Goal: Task Accomplishment & Management: Manage account settings

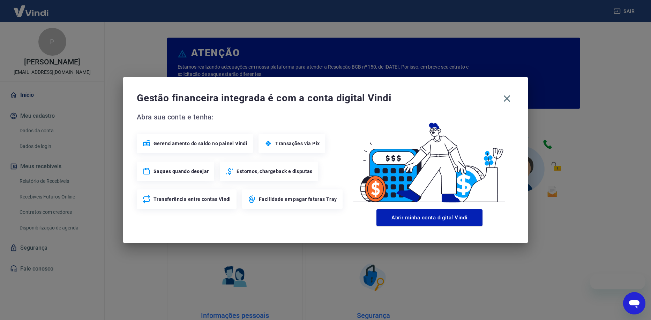
drag, startPoint x: 511, startPoint y: 98, endPoint x: 363, endPoint y: 115, distance: 148.9
click at [511, 98] on icon "button" at bounding box center [506, 98] width 11 height 11
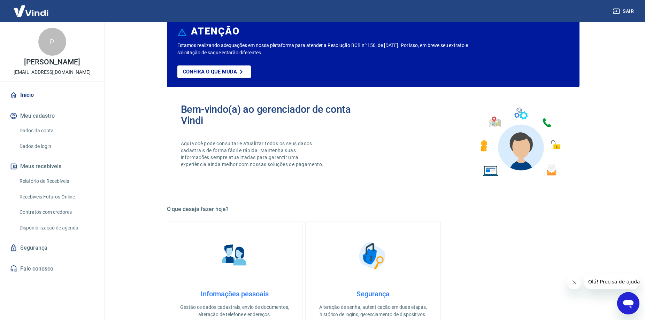
scroll to position [35, 0]
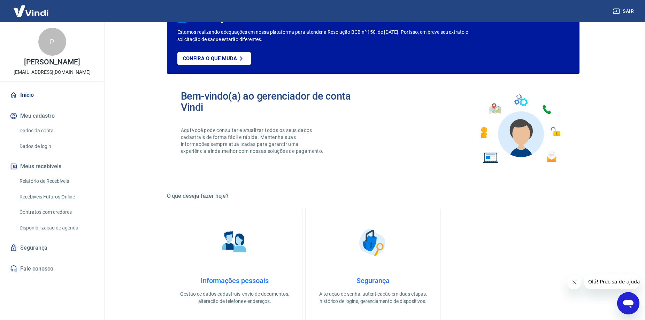
click at [59, 189] on link "Relatório de Recebíveis" at bounding box center [56, 181] width 79 height 14
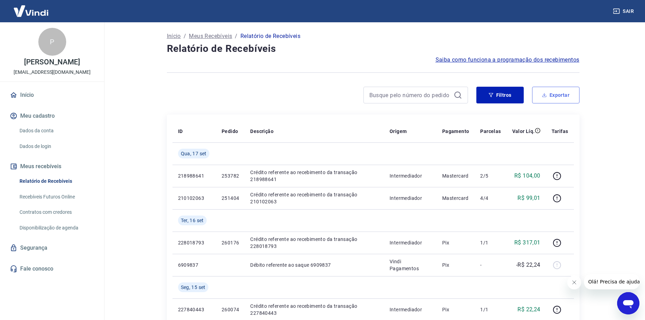
click at [543, 94] on icon "button" at bounding box center [544, 95] width 5 height 5
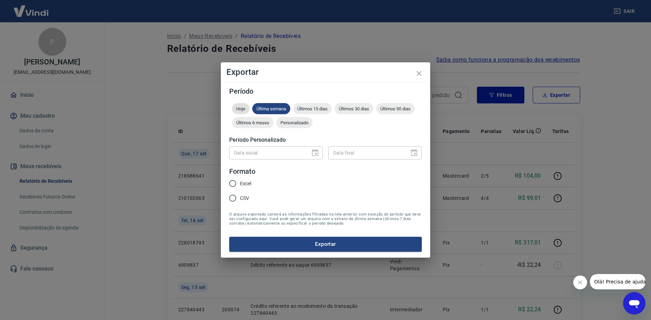
click at [245, 109] on span "Hoje" at bounding box center [240, 108] width 17 height 5
drag, startPoint x: 233, startPoint y: 183, endPoint x: 236, endPoint y: 191, distance: 8.3
click at [233, 183] on input "Excel" at bounding box center [232, 183] width 15 height 15
radio input "true"
click at [304, 251] on div "Período Hoje Última semana Últimos 15 dias Últimos 30 dias Últimos 90 dias Últi…" at bounding box center [325, 170] width 209 height 176
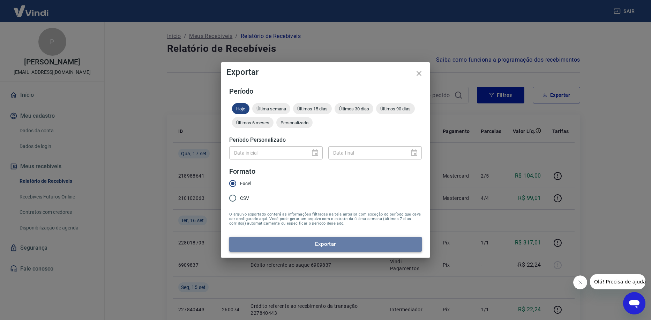
click at [303, 250] on button "Exportar" at bounding box center [325, 244] width 192 height 15
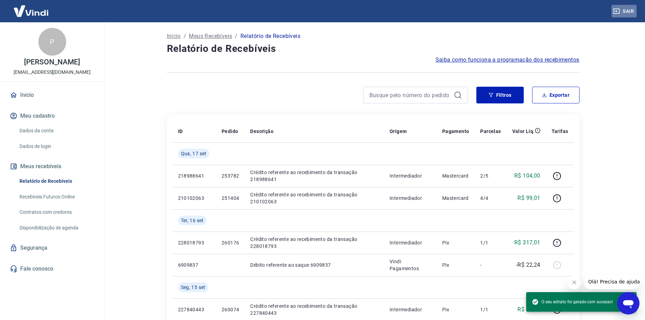
click at [630, 8] on button "Sair" at bounding box center [624, 11] width 25 height 13
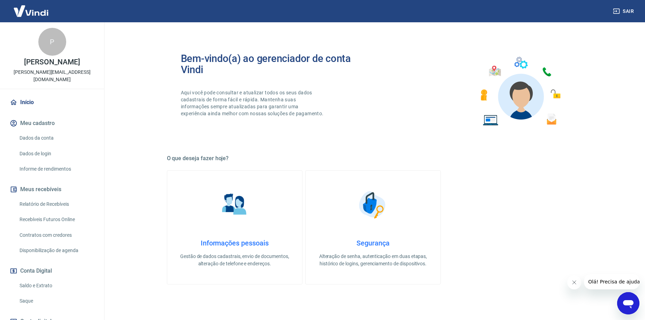
click at [66, 205] on link "Relatório de Recebíveis" at bounding box center [56, 204] width 79 height 14
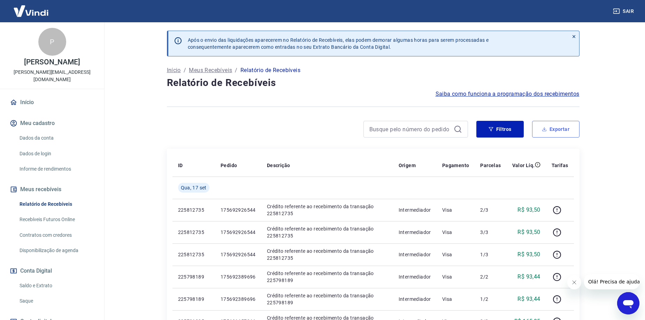
click at [541, 134] on button "Exportar" at bounding box center [555, 129] width 47 height 17
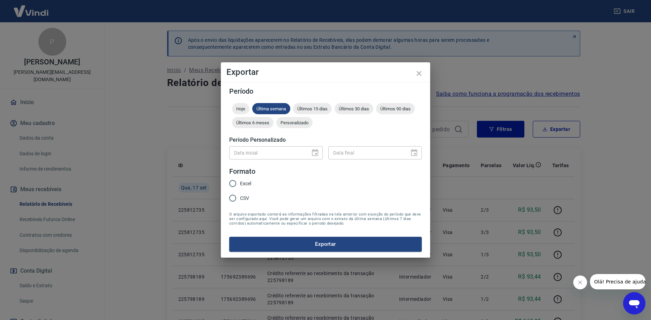
click at [236, 114] on div "Hoje Última semana Últimos 15 dias Últimos 30 dias Últimos 90 dias Últimos 6 me…" at bounding box center [325, 117] width 192 height 28
click at [238, 109] on span "Hoje" at bounding box center [240, 108] width 17 height 5
click at [230, 184] on input "Excel" at bounding box center [232, 183] width 15 height 15
radio input "true"
click at [281, 250] on button "Exportar" at bounding box center [325, 244] width 192 height 15
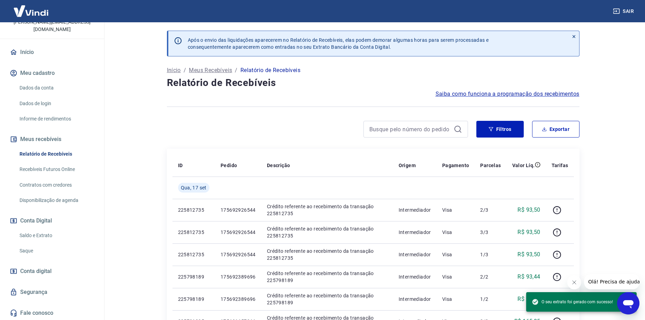
scroll to position [51, 0]
click at [40, 252] on link "Saque" at bounding box center [56, 250] width 79 height 14
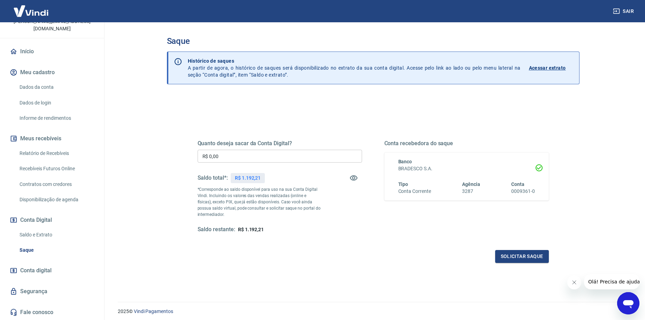
click at [291, 153] on input "R$ 0,00" at bounding box center [280, 156] width 165 height 13
type input "R$ 1.192,21"
click at [502, 257] on button "Solicitar saque" at bounding box center [522, 256] width 54 height 13
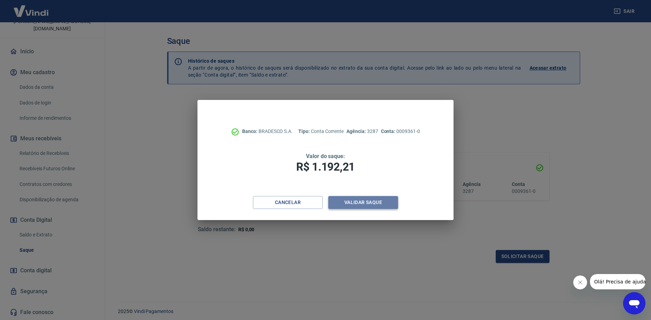
click at [372, 204] on button "Validar saque" at bounding box center [363, 202] width 70 height 13
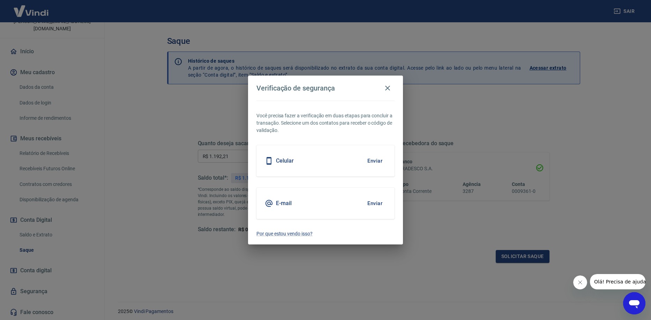
click at [370, 166] on button "Enviar" at bounding box center [374, 161] width 23 height 15
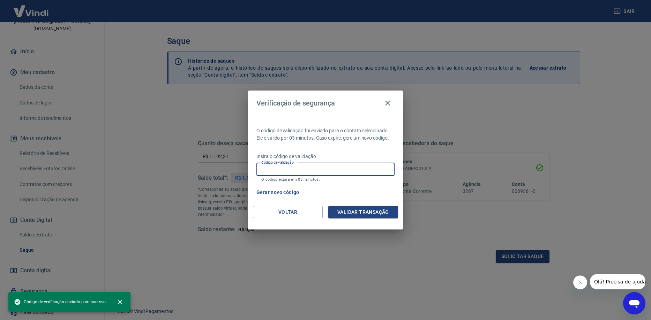
click at [334, 172] on input "Código de validação" at bounding box center [325, 169] width 138 height 13
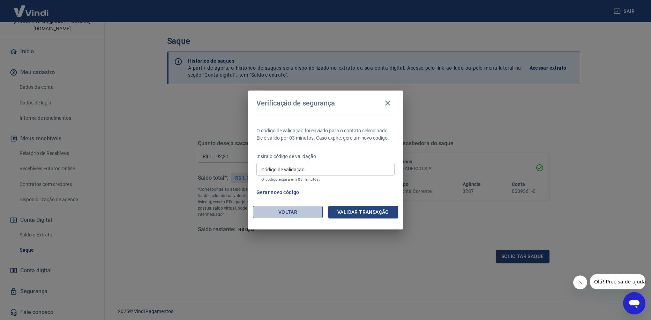
click at [285, 212] on button "Voltar" at bounding box center [288, 212] width 70 height 13
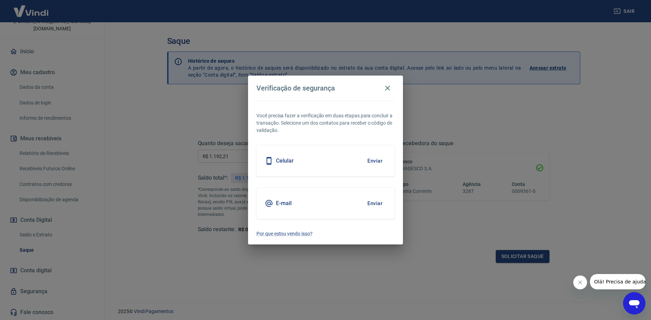
click at [372, 164] on button "Enviar" at bounding box center [374, 161] width 23 height 15
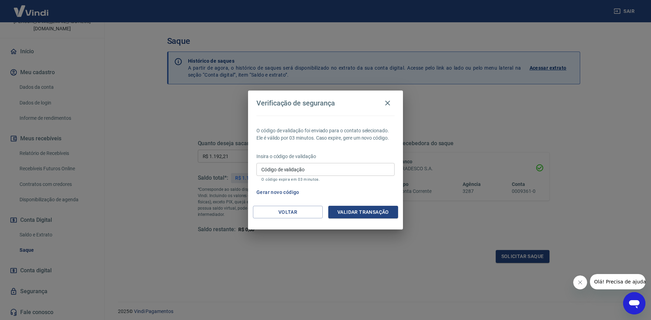
drag, startPoint x: 357, startPoint y: 165, endPoint x: 361, endPoint y: 157, distance: 8.9
click at [357, 164] on input "Código de validação" at bounding box center [325, 169] width 138 height 13
click at [263, 218] on button "Voltar" at bounding box center [288, 212] width 70 height 13
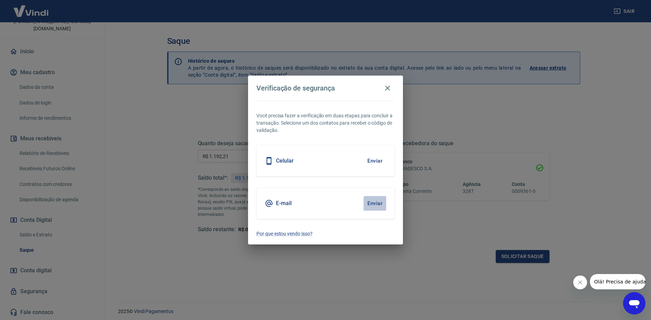
click at [370, 197] on button "Enviar" at bounding box center [374, 203] width 23 height 15
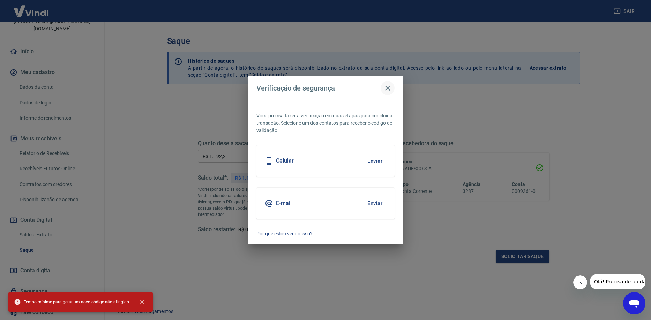
click at [387, 86] on icon "button" at bounding box center [387, 88] width 8 height 8
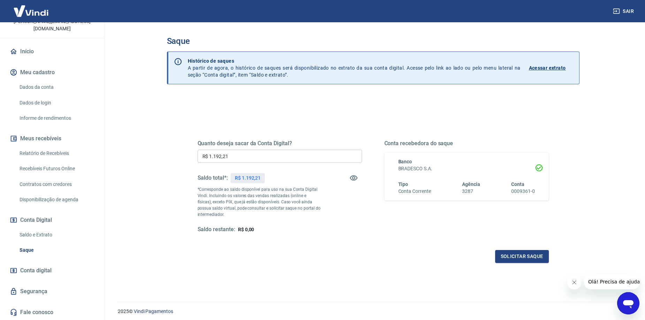
click at [616, 16] on button "Sair" at bounding box center [624, 11] width 25 height 13
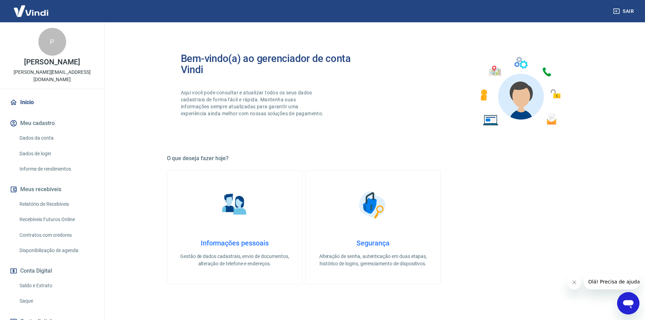
click at [41, 286] on link "Saldo e Extrato" at bounding box center [56, 286] width 79 height 14
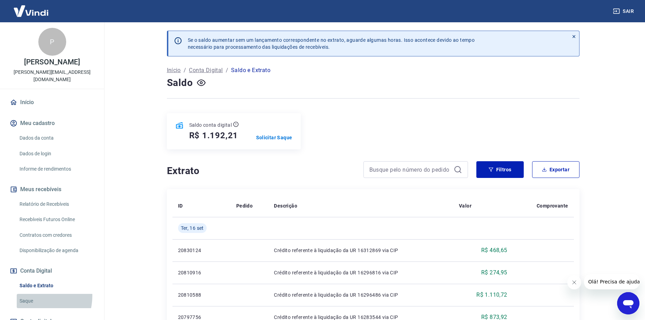
click at [26, 296] on link "Saque" at bounding box center [56, 301] width 79 height 14
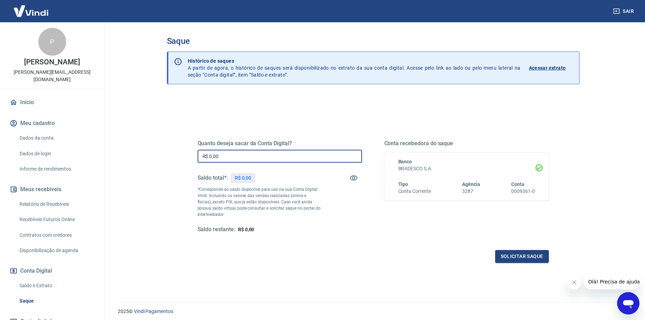
click at [264, 160] on input "R$ 0,00" at bounding box center [280, 156] width 165 height 13
type input "R$ 1.192,21"
click at [508, 257] on button "Solicitar saque" at bounding box center [522, 256] width 54 height 13
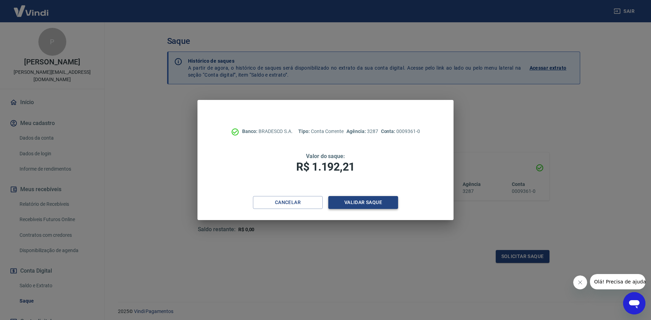
click at [337, 202] on button "Validar saque" at bounding box center [363, 202] width 70 height 13
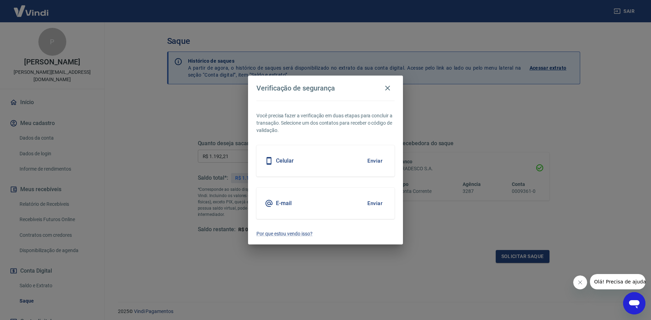
click at [378, 204] on button "Enviar" at bounding box center [374, 203] width 23 height 15
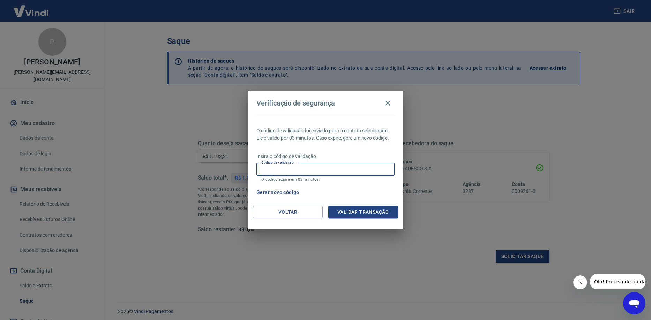
click at [272, 170] on input "Código de validação" at bounding box center [325, 169] width 138 height 13
click at [305, 174] on input "Código de validação" at bounding box center [325, 169] width 138 height 13
click at [306, 166] on input "Código de validação" at bounding box center [325, 169] width 138 height 13
type input "290842"
click at [367, 208] on button "Validar transação" at bounding box center [363, 212] width 70 height 13
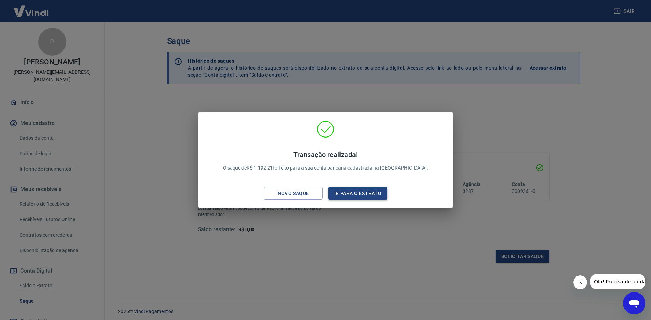
click at [338, 193] on button "Ir para o extrato" at bounding box center [357, 193] width 59 height 13
